Goal: Information Seeking & Learning: Learn about a topic

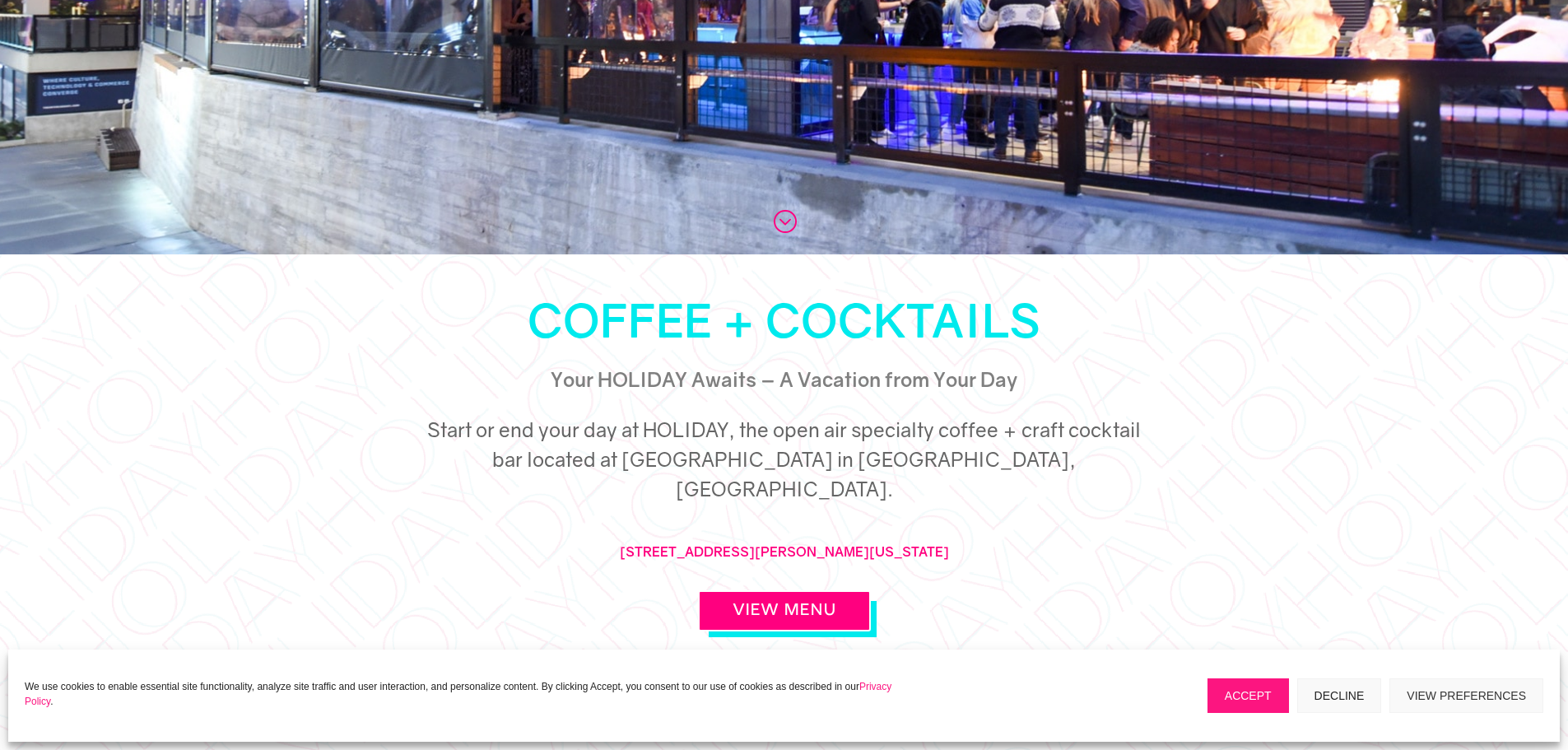
scroll to position [658, 0]
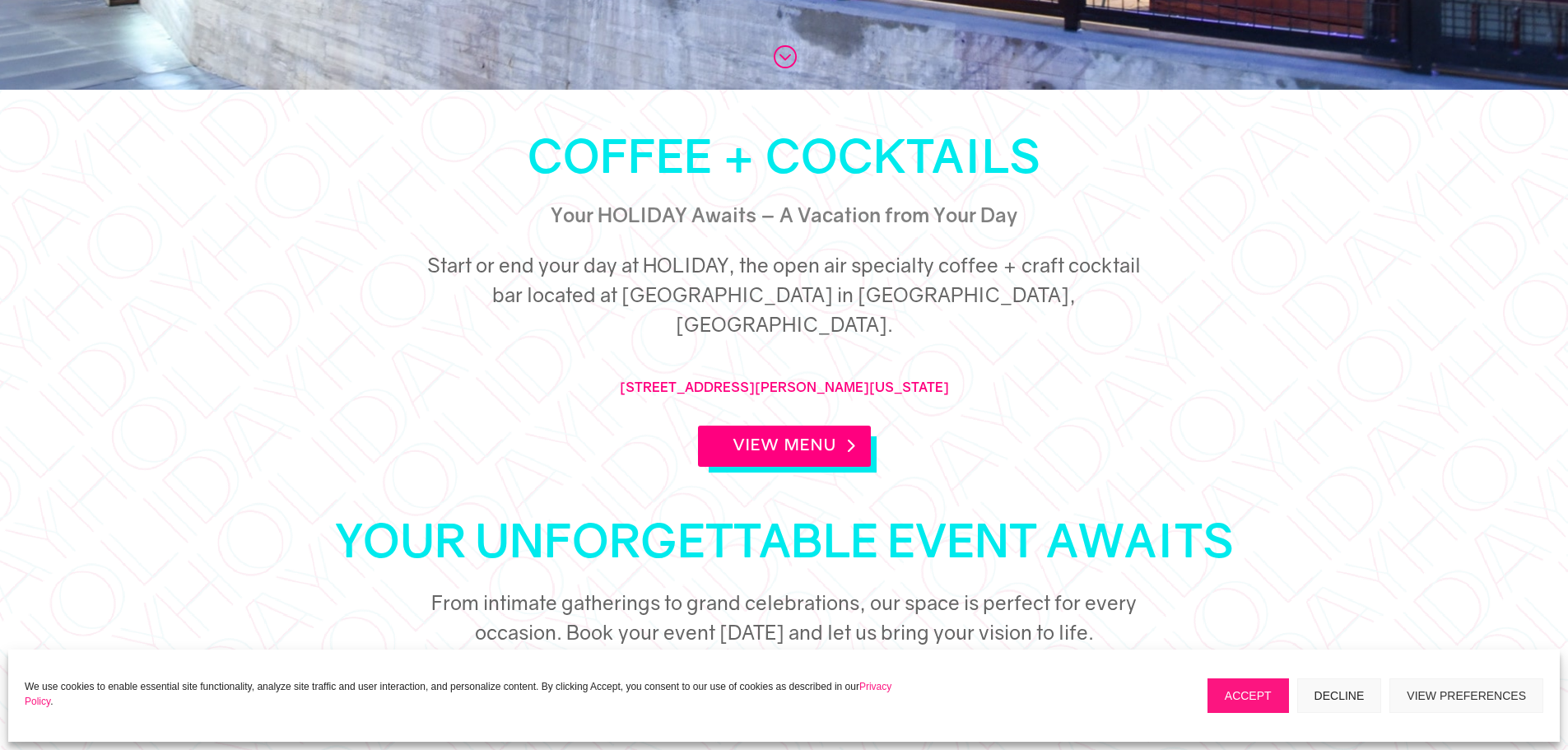
click at [833, 425] on link "View Menu" at bounding box center [784, 445] width 172 height 41
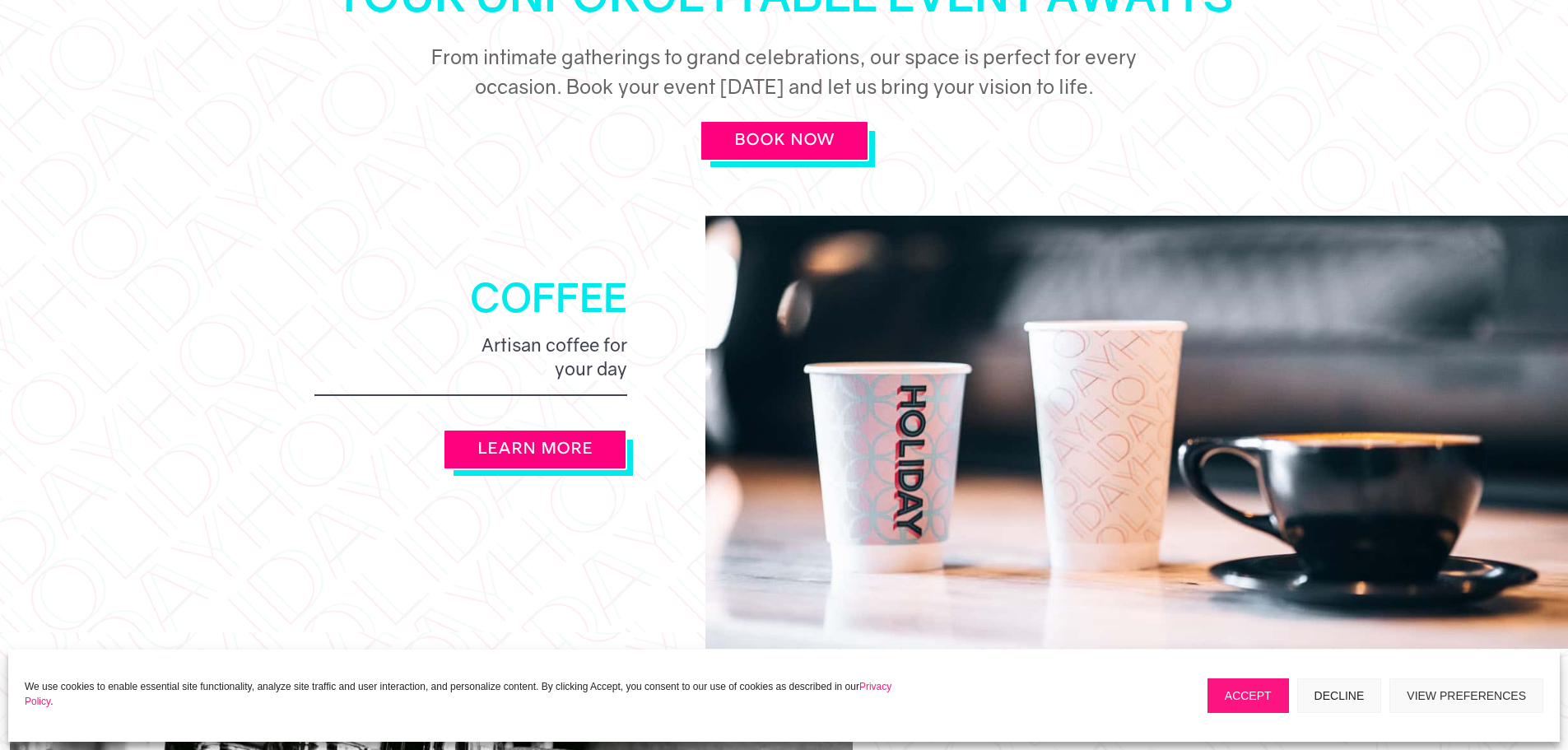
scroll to position [1399, 0]
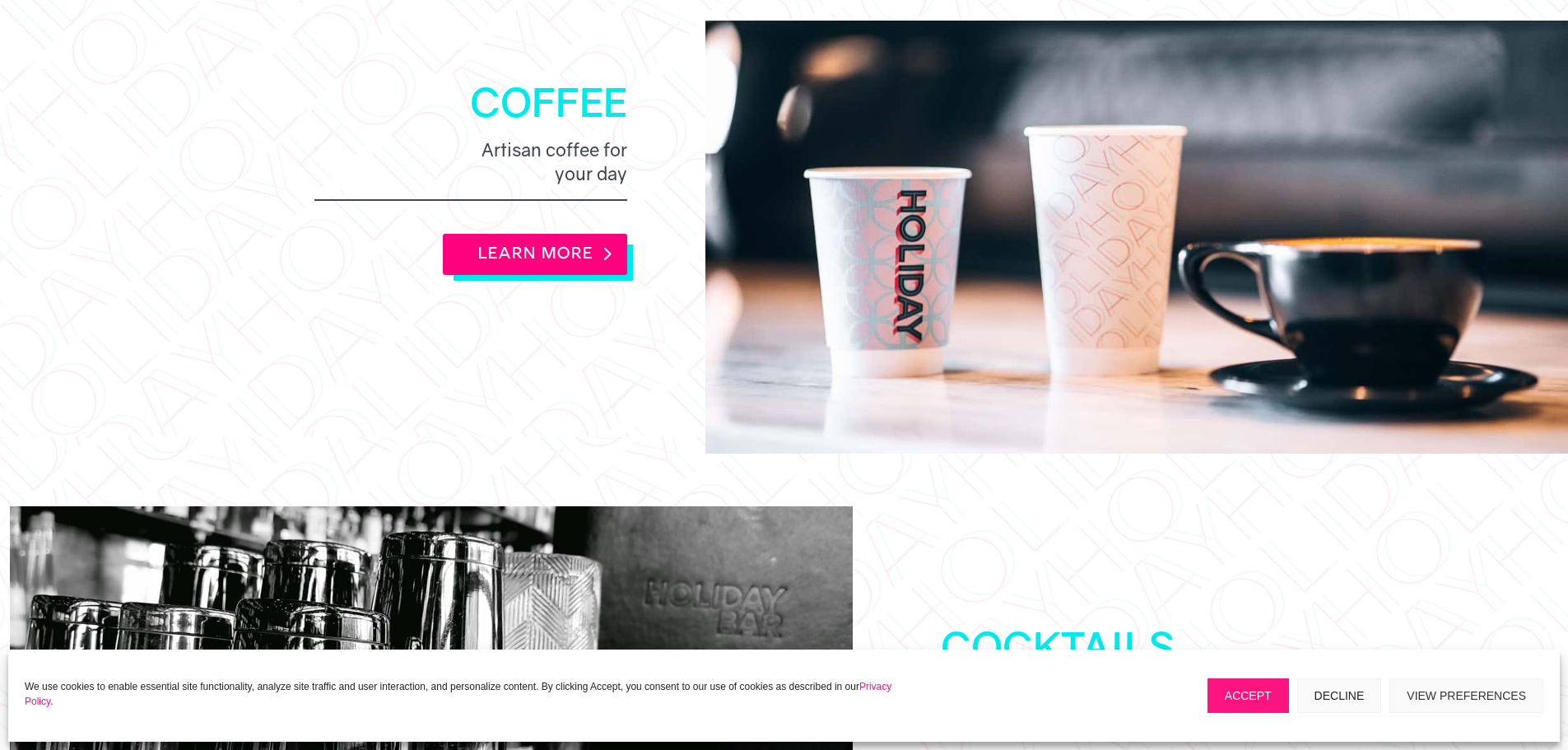
click at [526, 234] on link "LEARN MORE" at bounding box center [535, 254] width 185 height 41
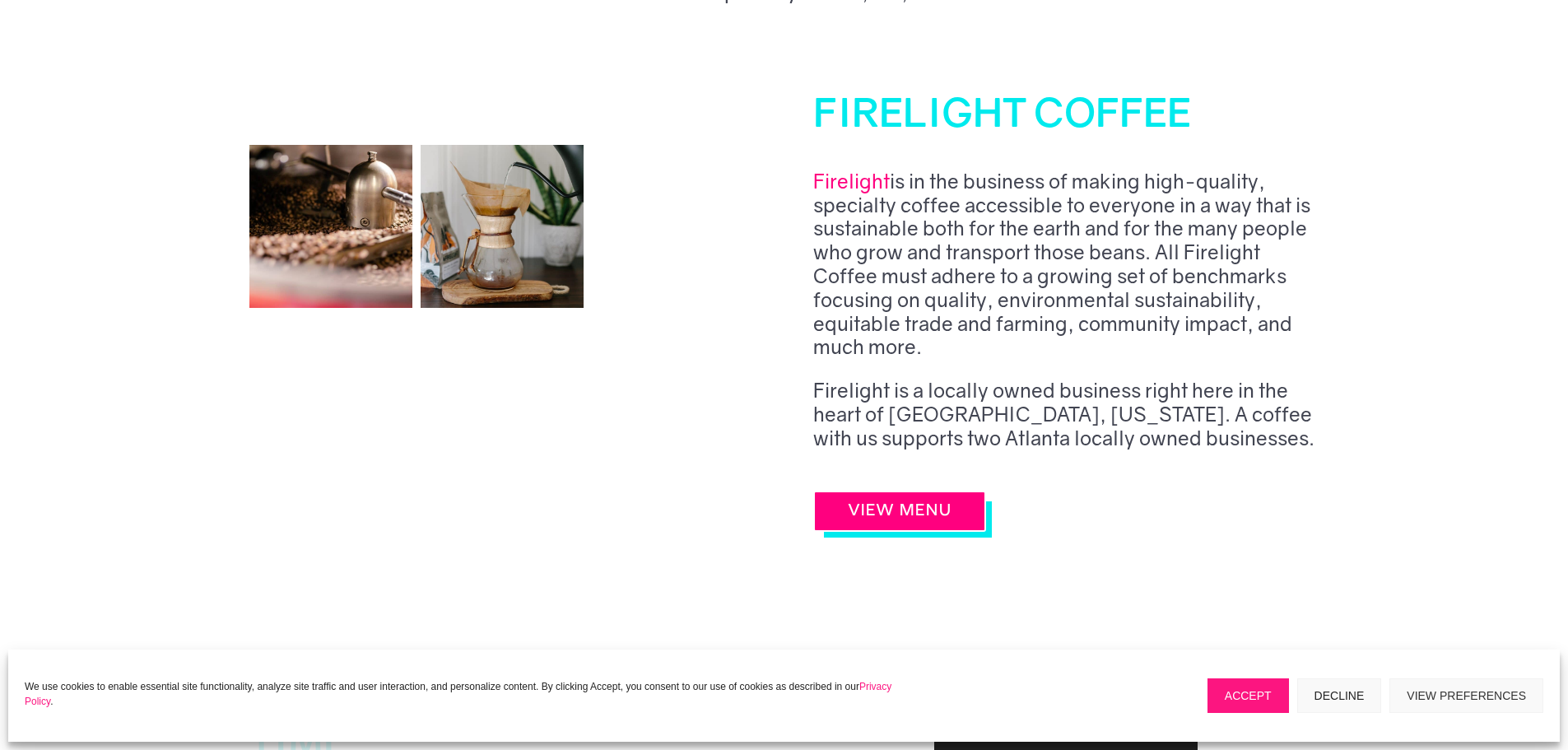
scroll to position [741, 0]
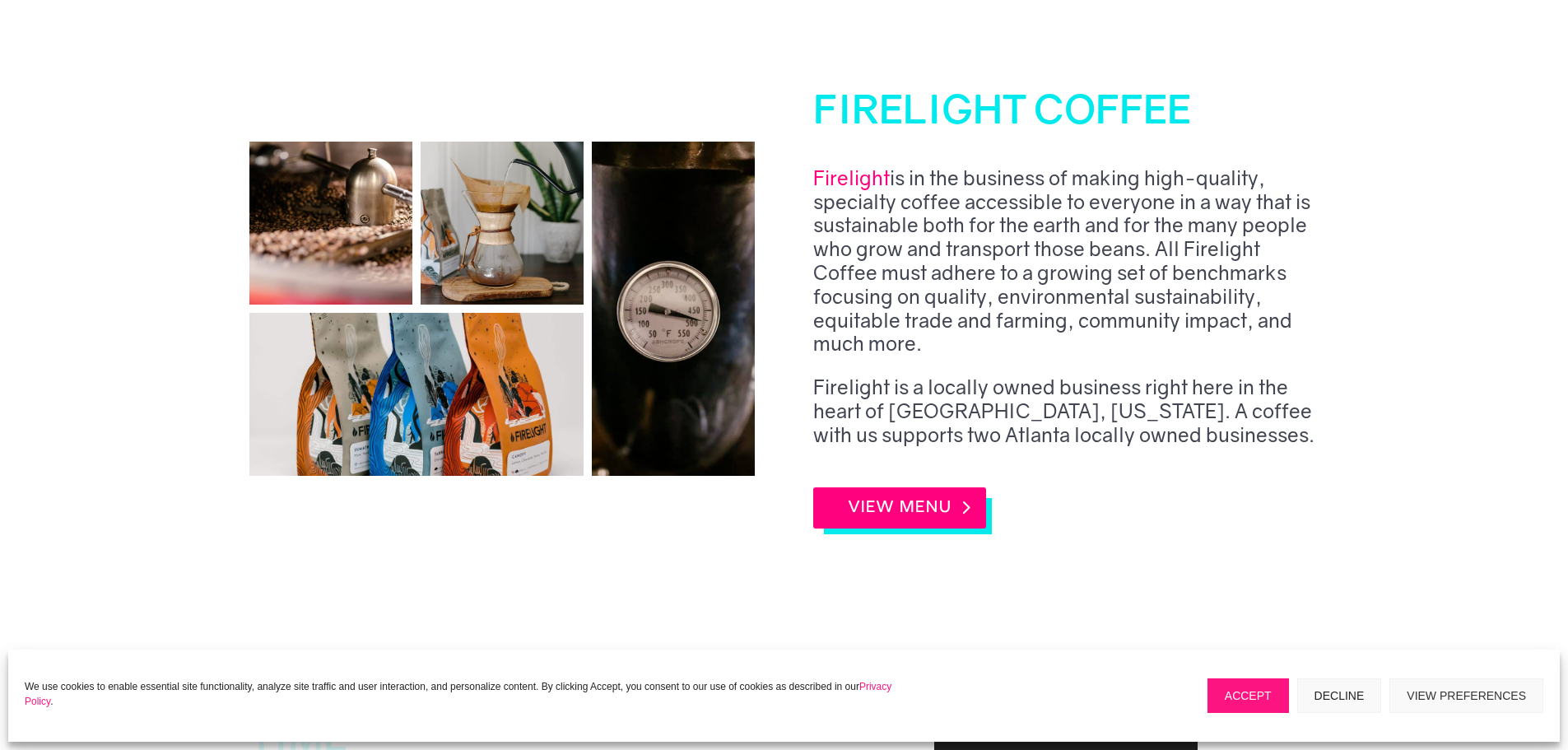
click at [864, 504] on link "VIEW MENU" at bounding box center [900, 507] width 172 height 41
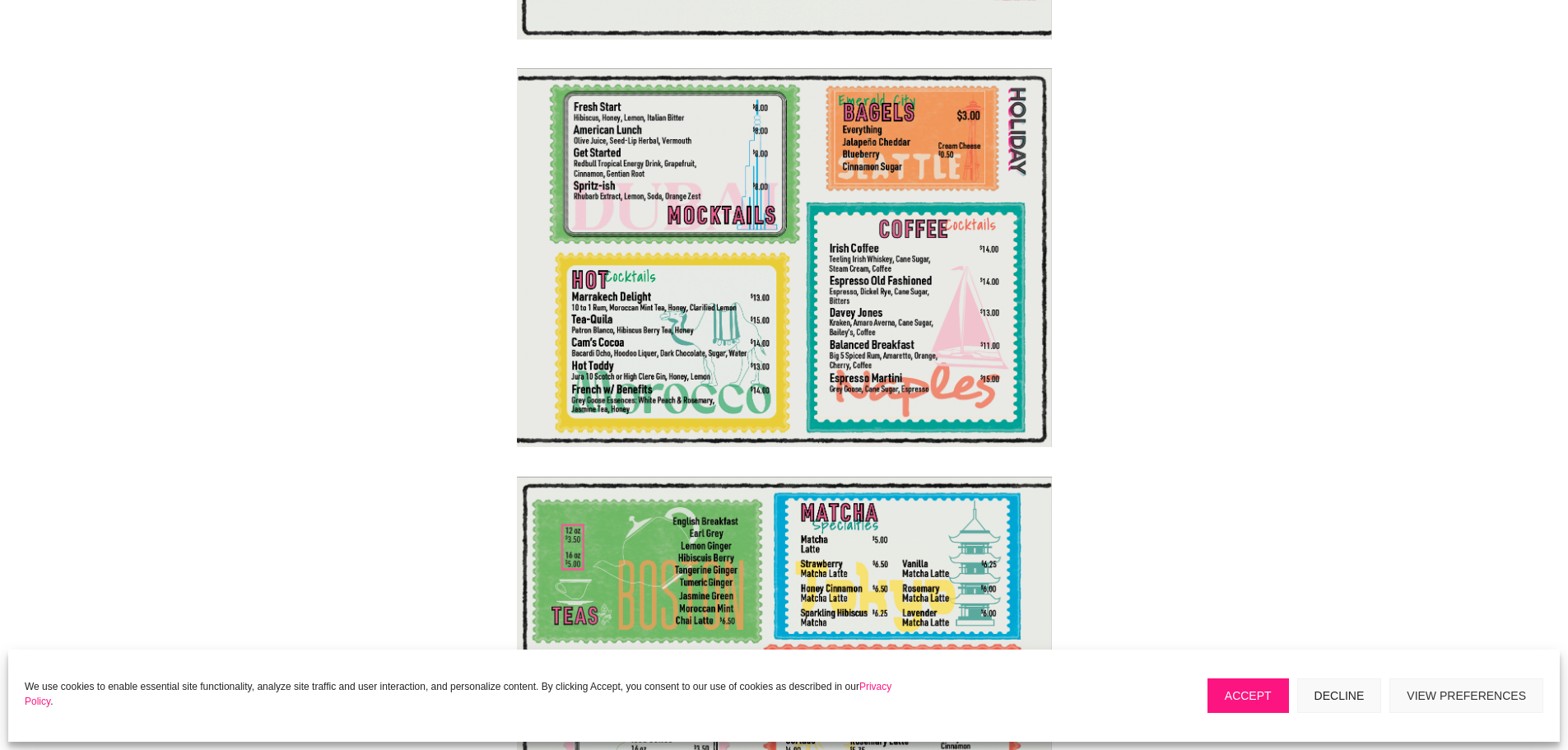
scroll to position [658, 0]
